Goal: Information Seeking & Learning: Learn about a topic

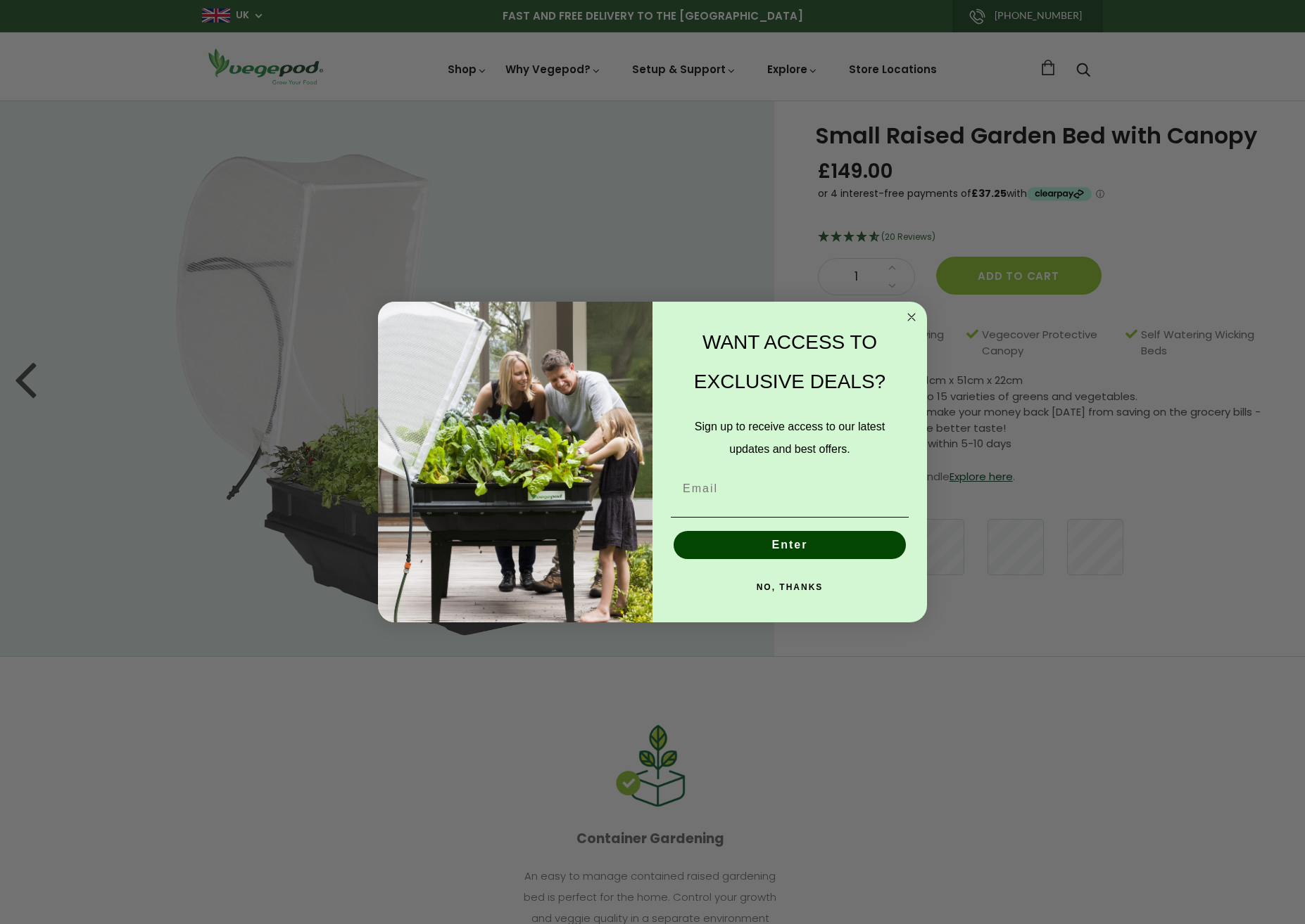
click at [911, 323] on icon "Close dialog" at bounding box center [911, 317] width 17 height 17
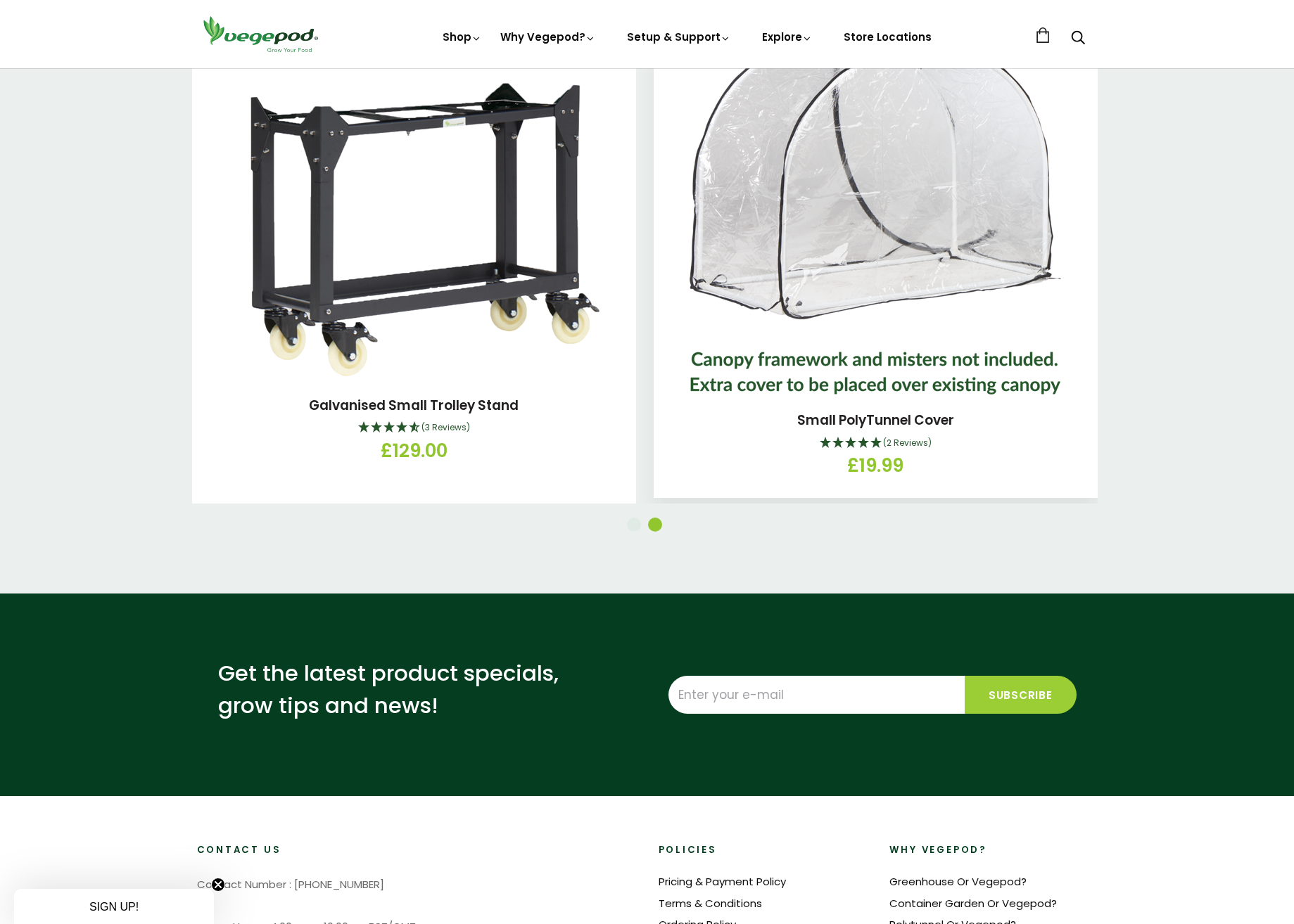
scroll to position [1829, 0]
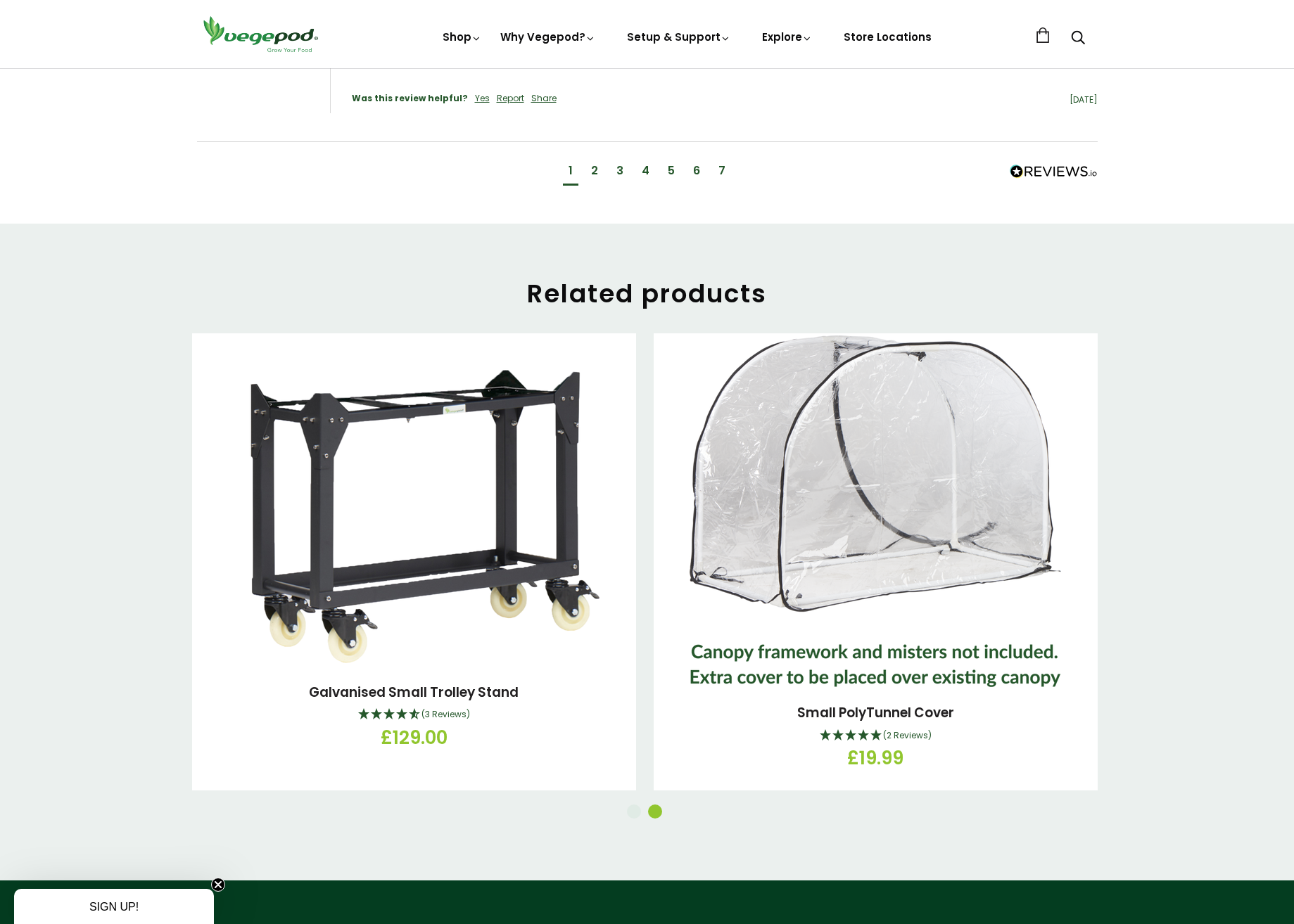
click at [638, 805] on button "1" at bounding box center [634, 811] width 14 height 14
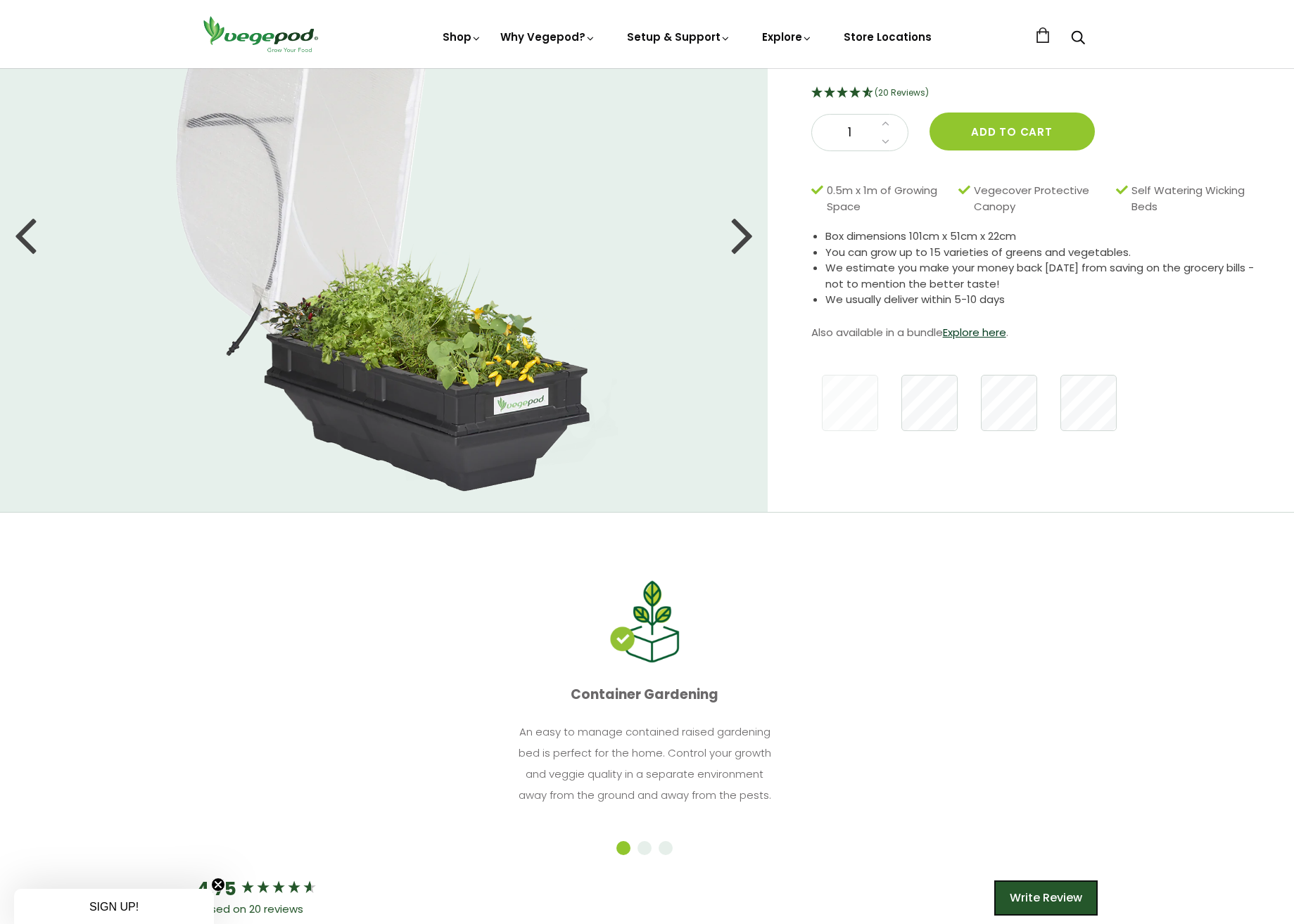
scroll to position [0, 0]
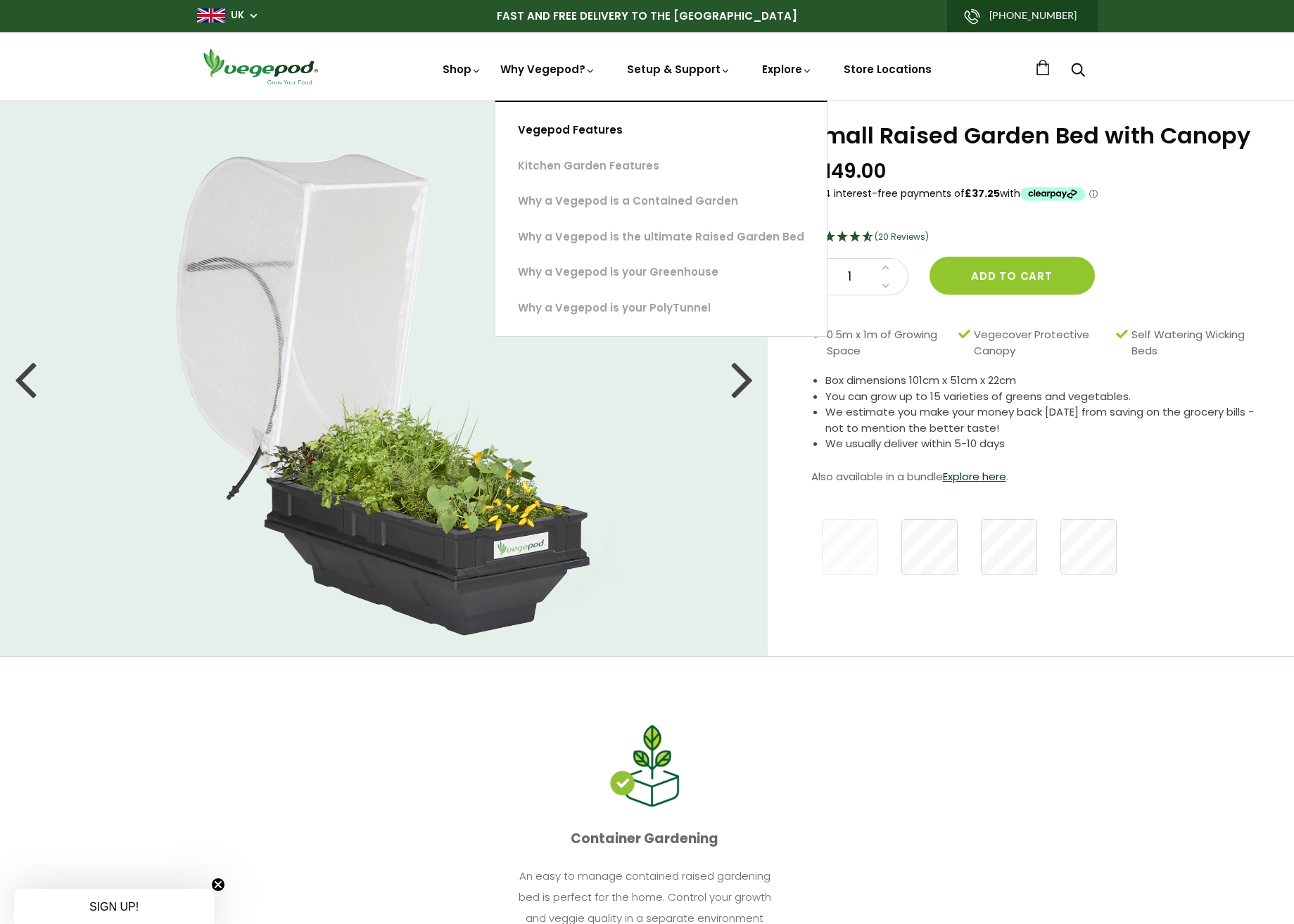
click at [551, 128] on link "Vegepod Features" at bounding box center [661, 131] width 331 height 36
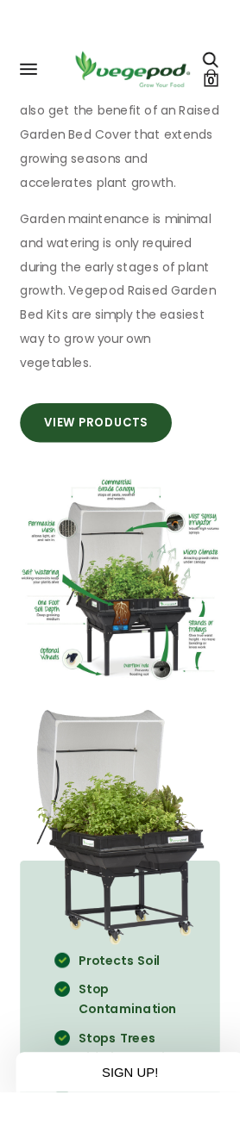
scroll to position [957, 0]
